Goal: Check status: Check status

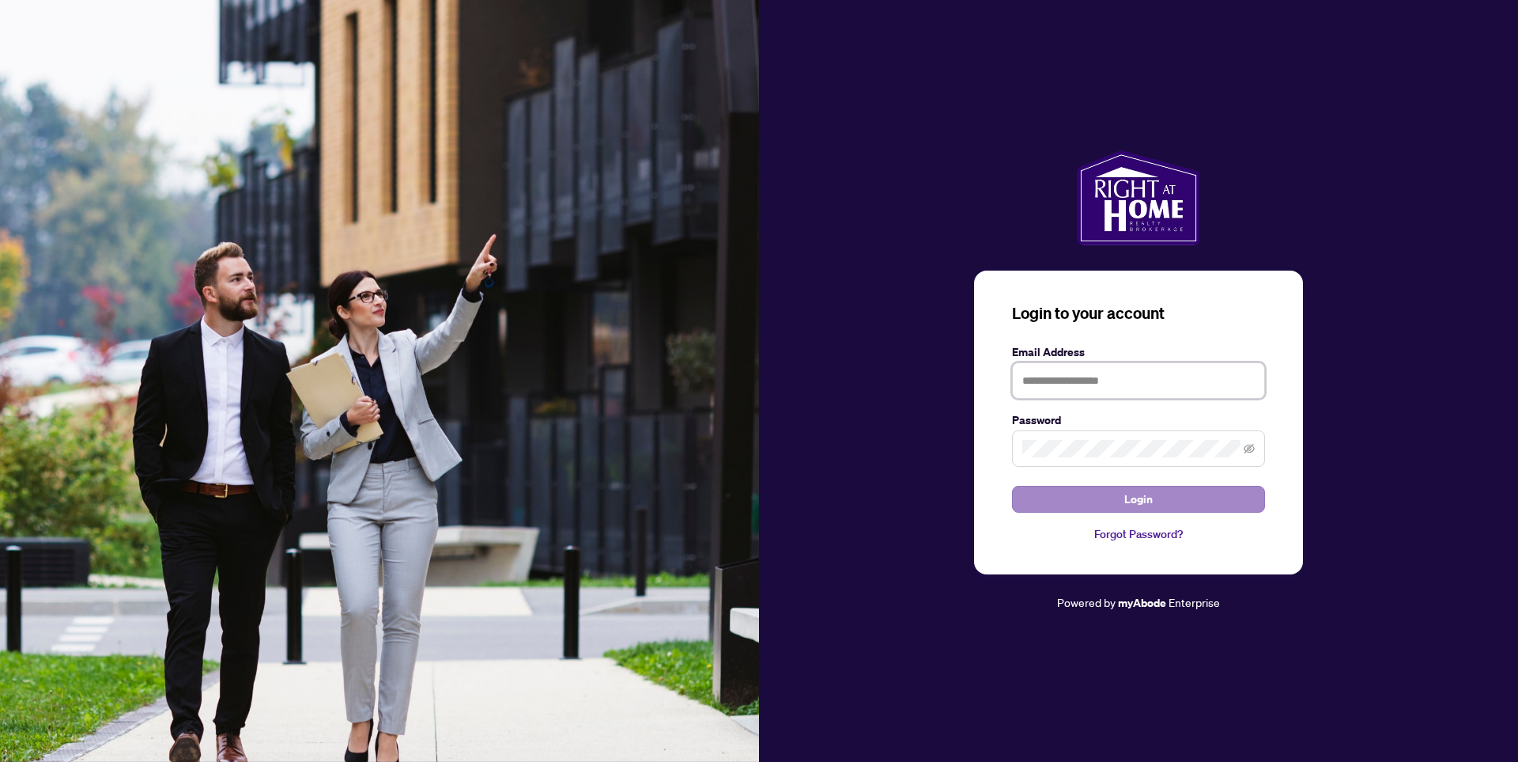
type input "**********"
click at [1140, 498] on span "Login" at bounding box center [1138, 498] width 28 height 25
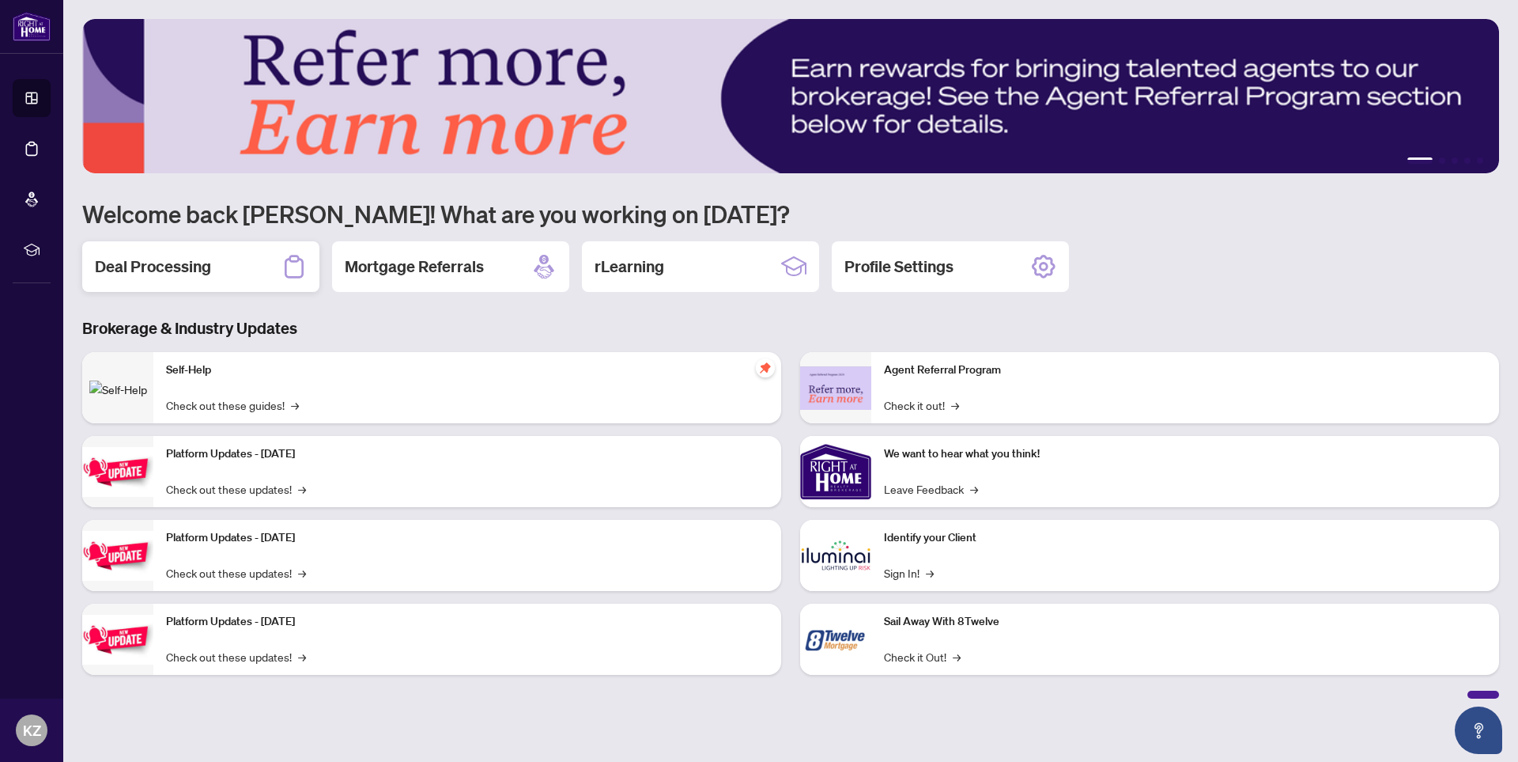
click at [173, 263] on h2 "Deal Processing" at bounding box center [153, 266] width 116 height 22
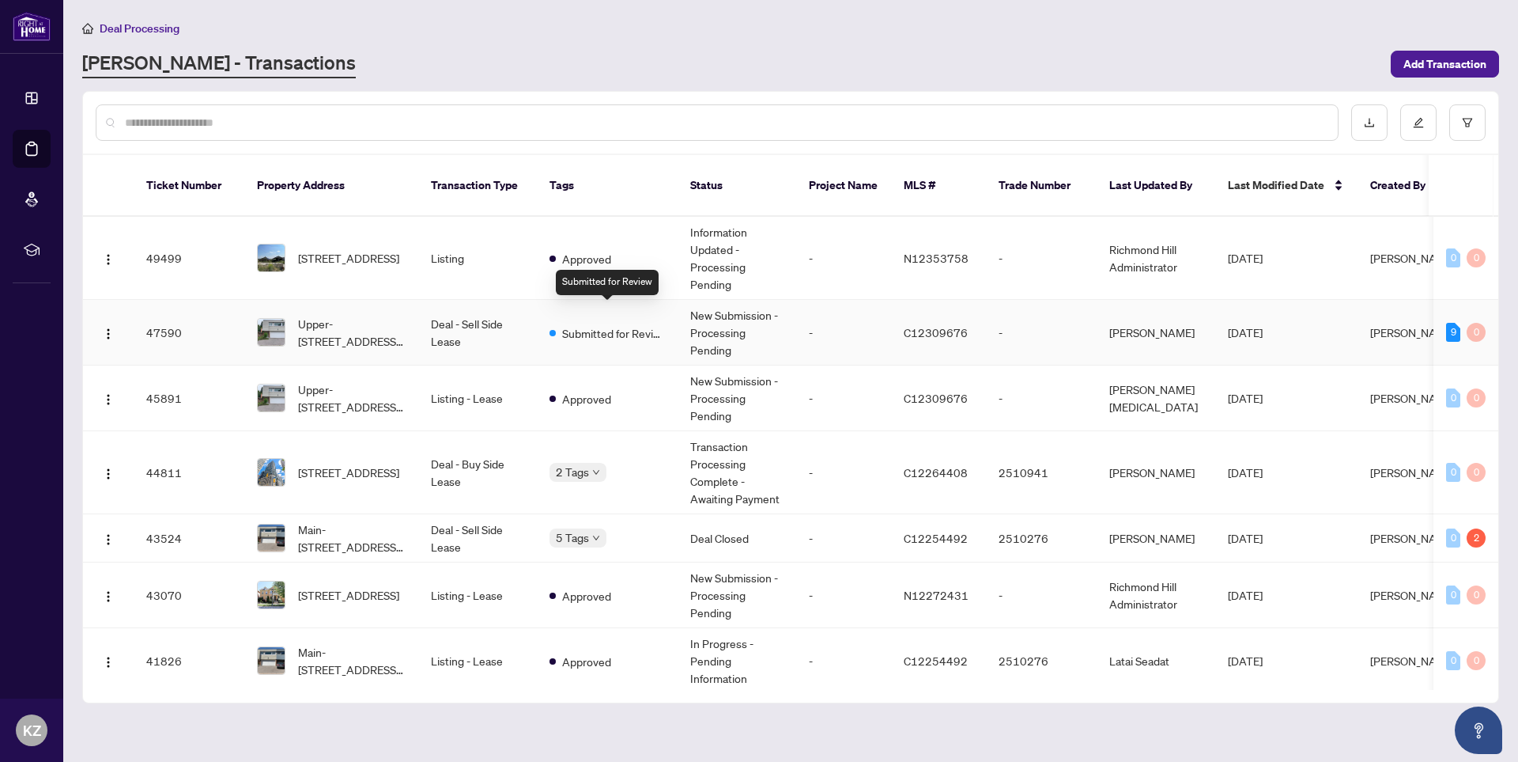
click at [610, 324] on span "Submitted for Review" at bounding box center [613, 332] width 103 height 17
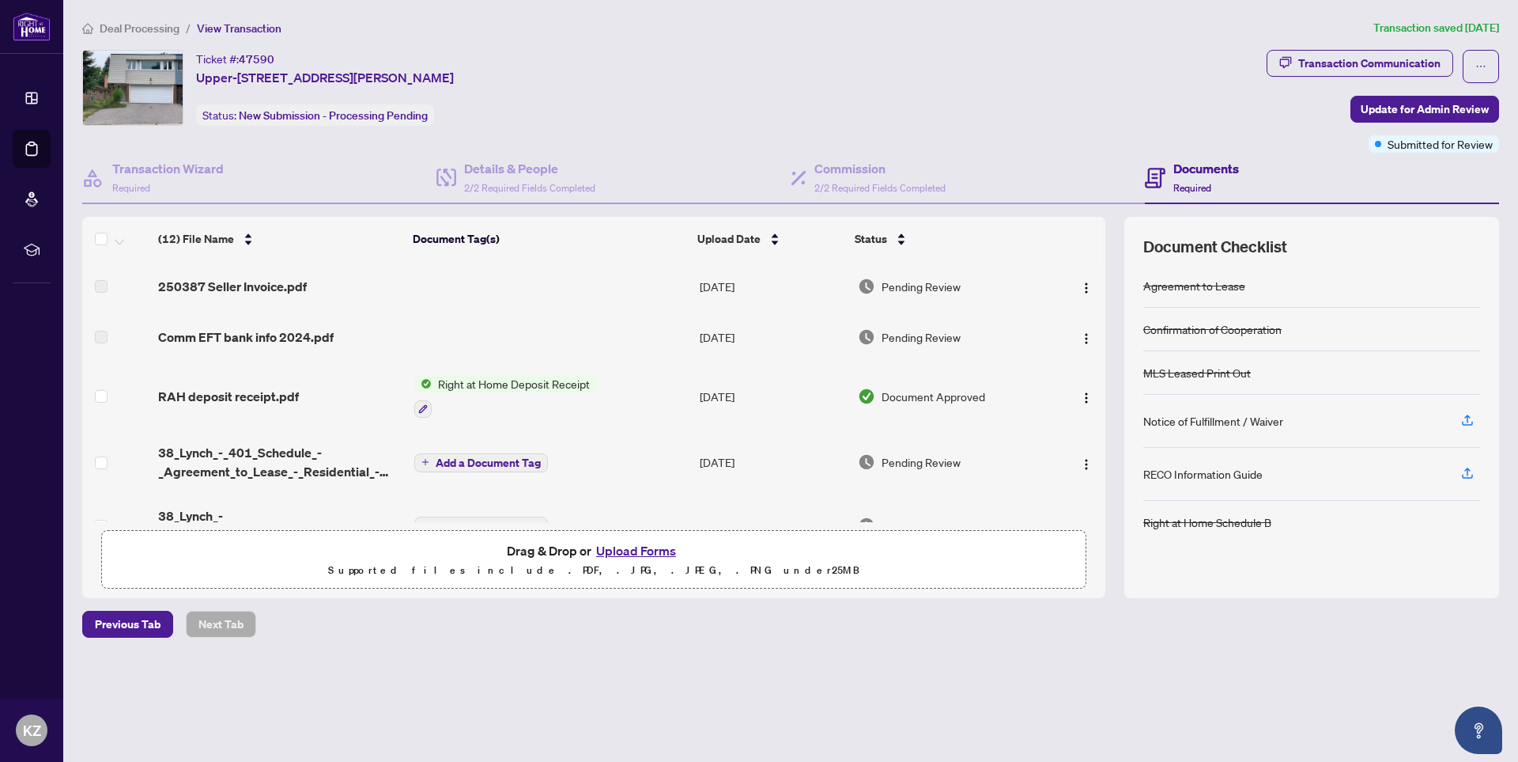
scroll to position [79, 0]
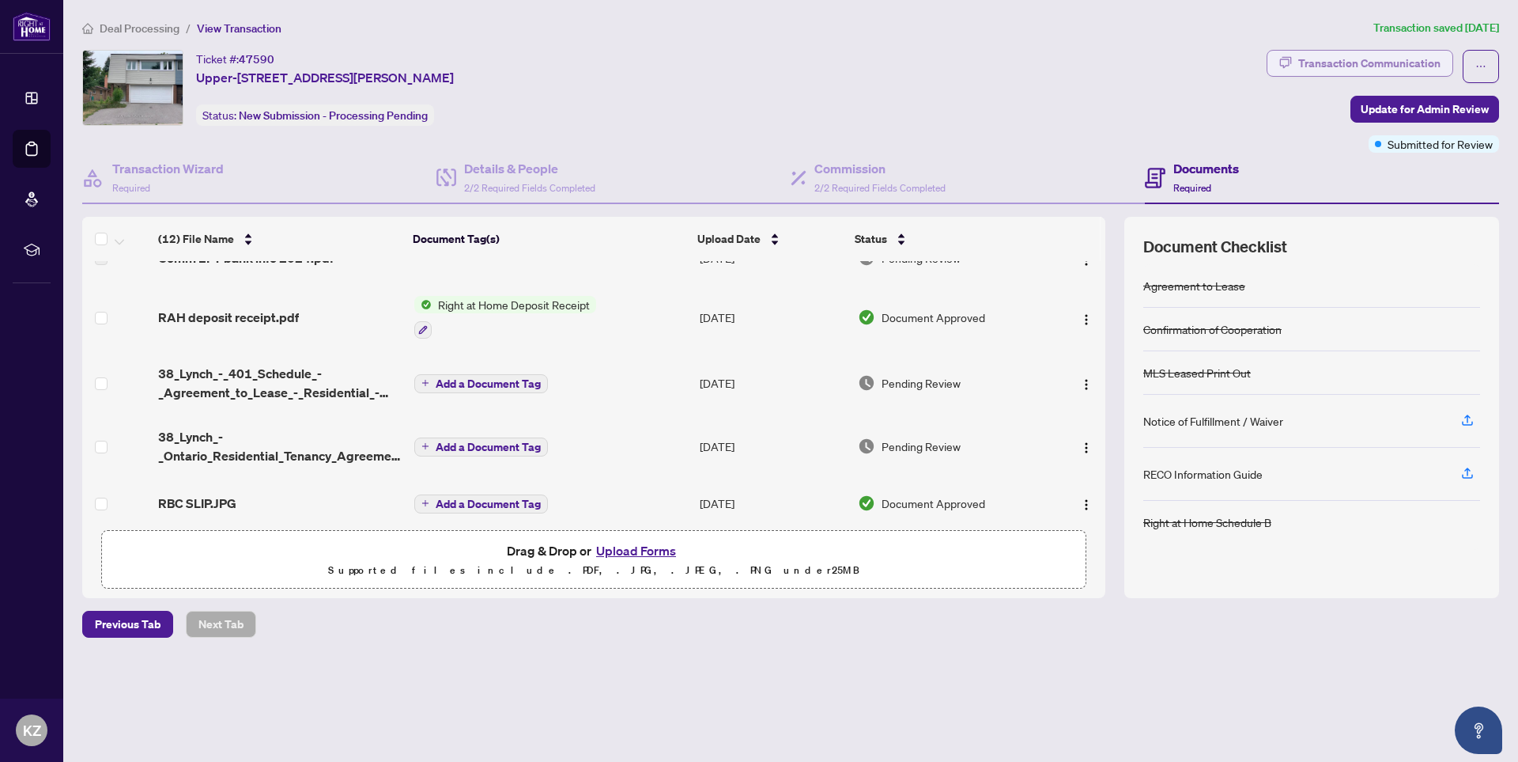
click at [1354, 60] on div "Transaction Communication" at bounding box center [1369, 63] width 142 height 25
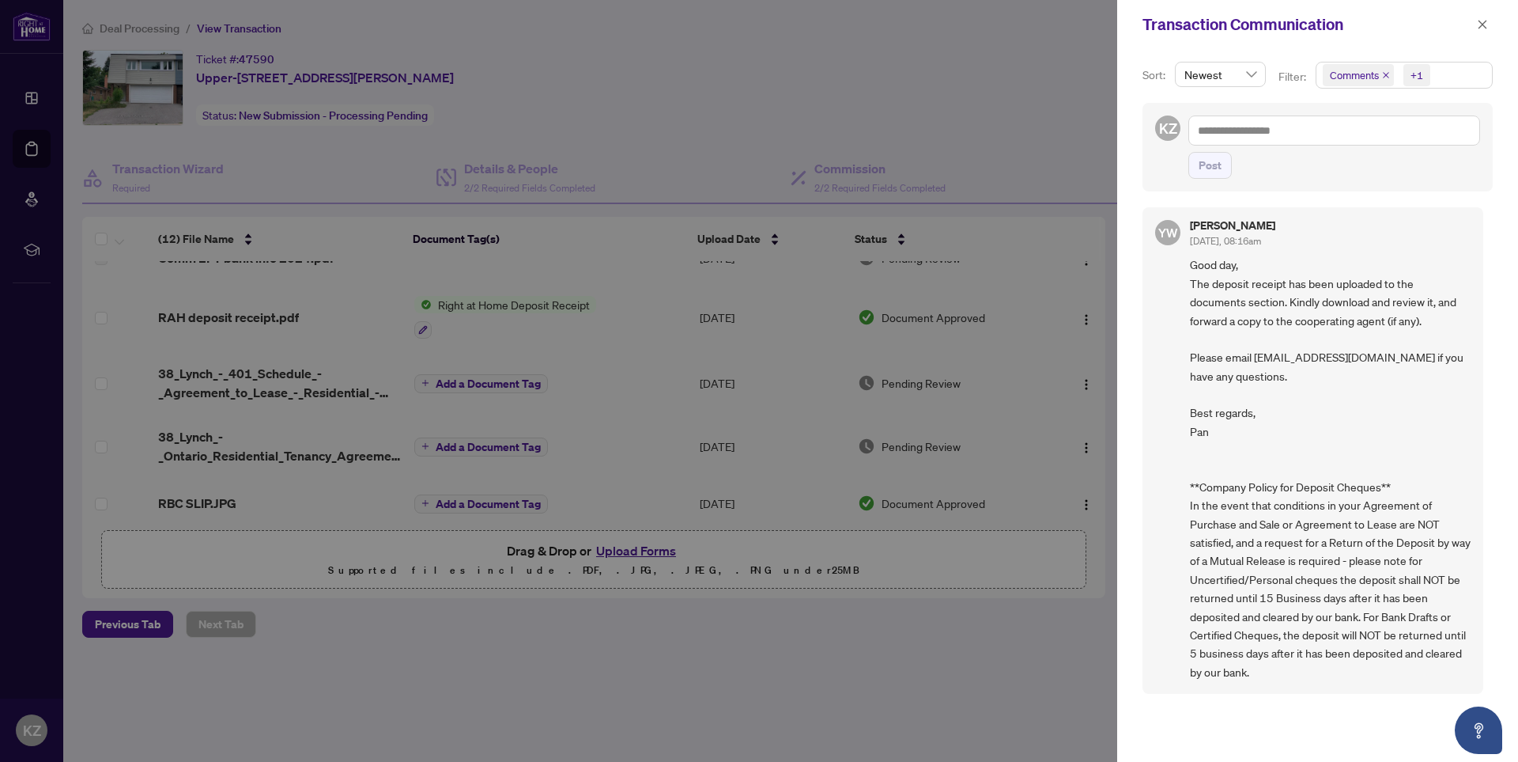
scroll to position [0, 0]
click at [1484, 24] on icon "close" at bounding box center [1483, 24] width 9 height 9
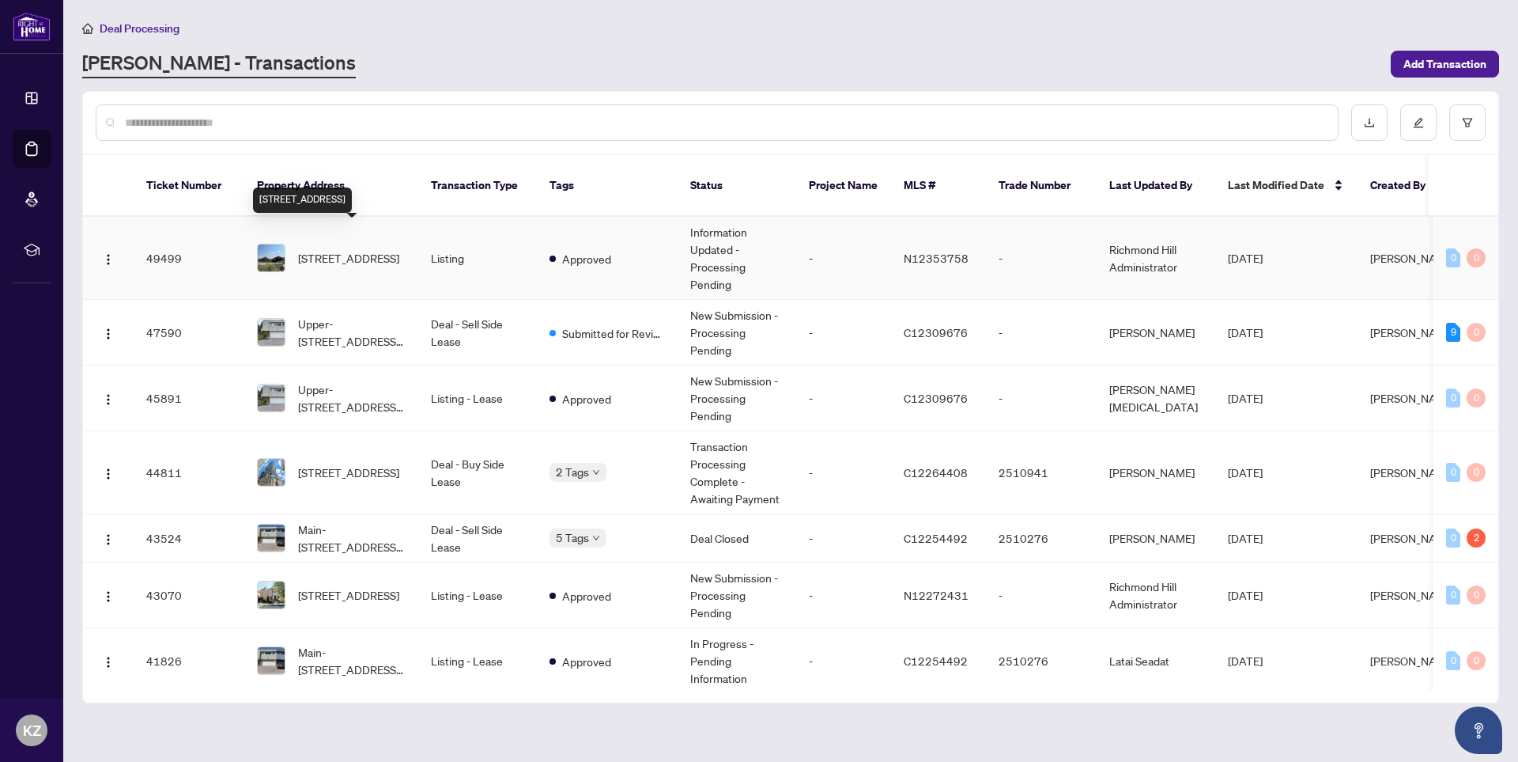
click at [345, 249] on span "[STREET_ADDRESS]" at bounding box center [348, 257] width 101 height 17
